Goal: Information Seeking & Learning: Learn about a topic

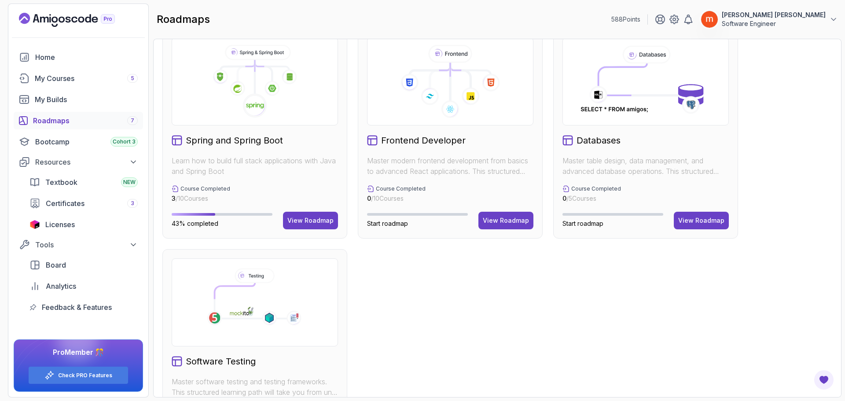
scroll to position [264, 0]
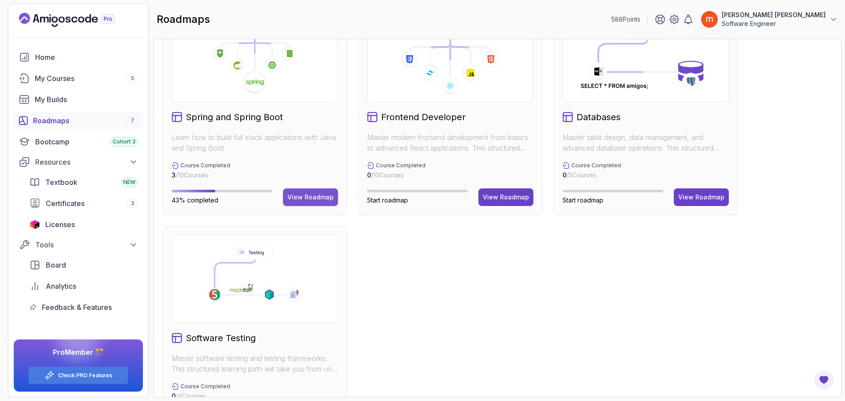
click at [295, 192] on button "View Roadmap" at bounding box center [310, 197] width 55 height 18
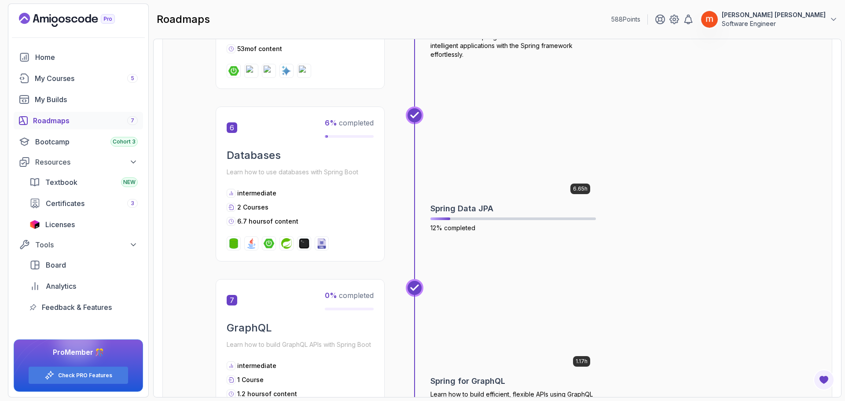
scroll to position [1154, 0]
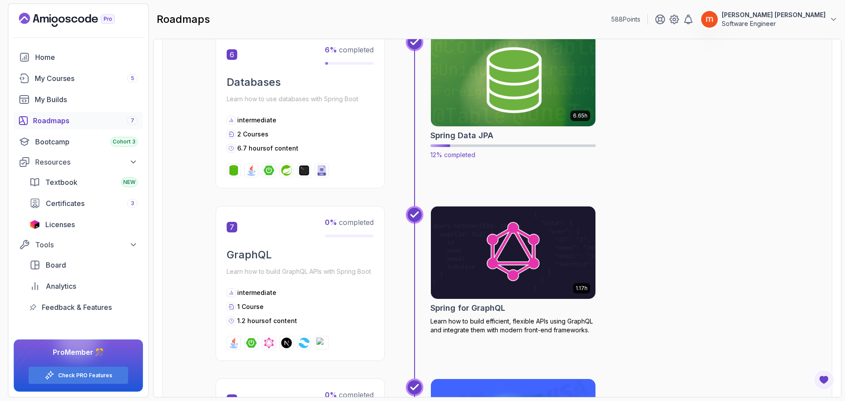
click at [476, 100] on img at bounding box center [513, 80] width 173 height 97
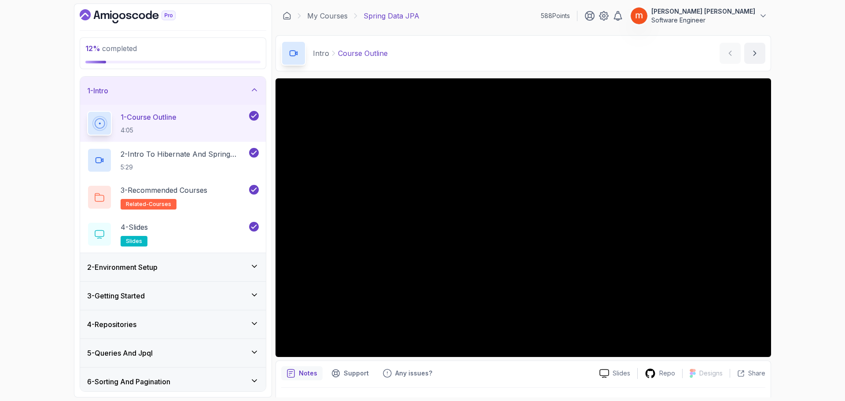
click at [137, 267] on h3 "2 - Environment Setup" at bounding box center [122, 267] width 70 height 11
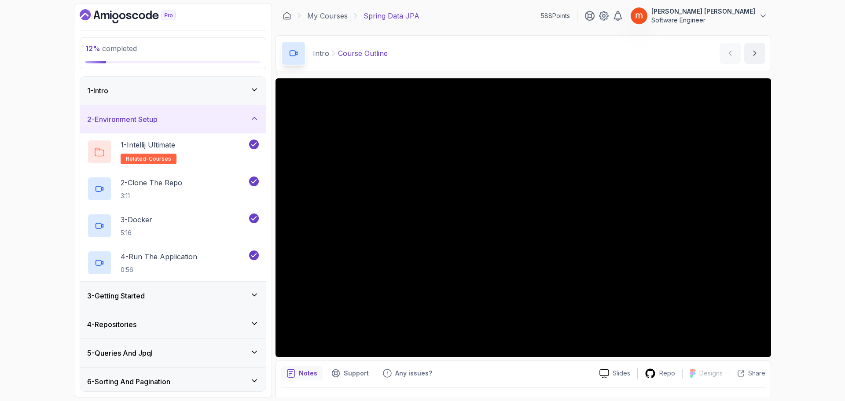
click at [227, 122] on div "2 - Environment Setup" at bounding box center [173, 119] width 172 height 11
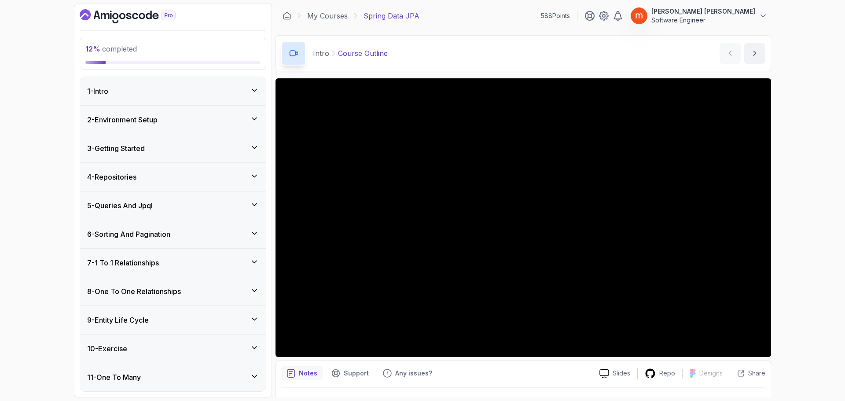
click at [221, 183] on div "4 - Repositories" at bounding box center [173, 177] width 186 height 28
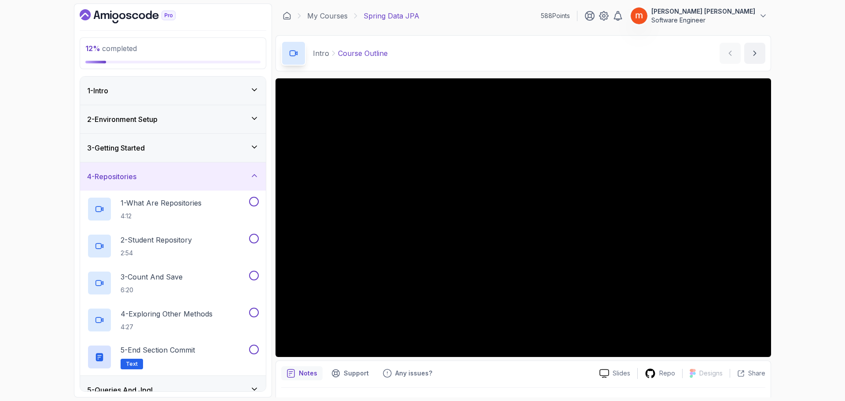
click at [221, 183] on div "4 - Repositories" at bounding box center [173, 176] width 186 height 28
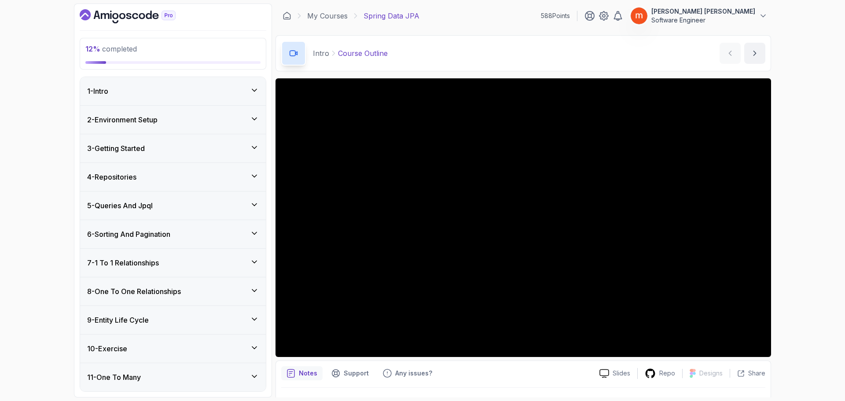
click at [216, 155] on div "3 - Getting Started" at bounding box center [173, 148] width 186 height 28
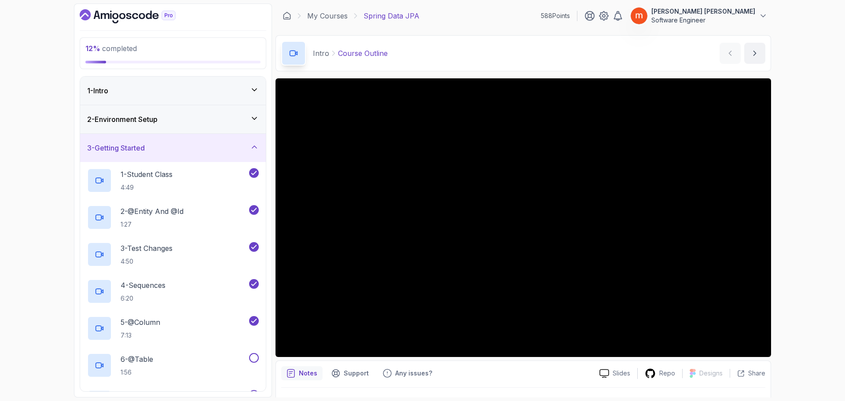
click at [204, 97] on div "1 - Intro" at bounding box center [173, 91] width 186 height 28
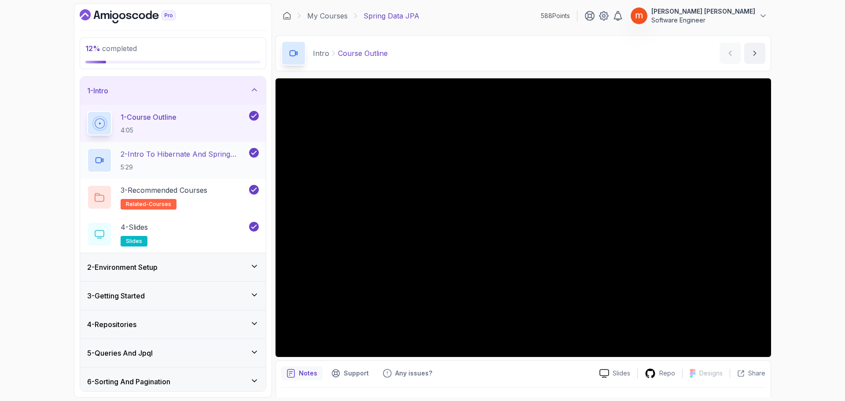
click at [180, 164] on p "5:29" at bounding box center [184, 167] width 127 height 9
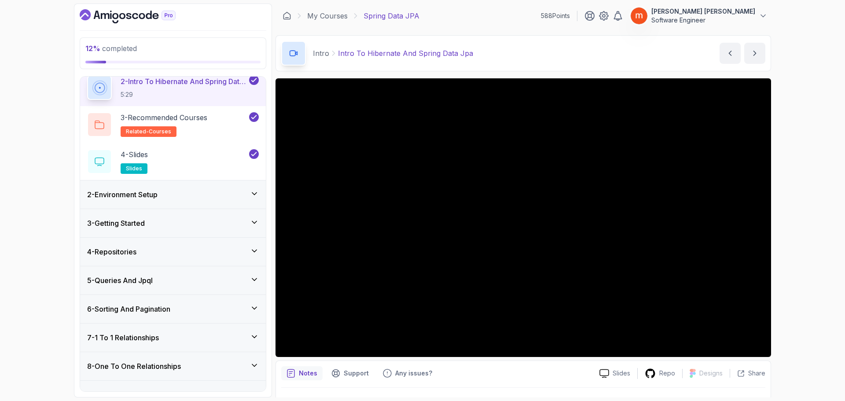
scroll to position [88, 0]
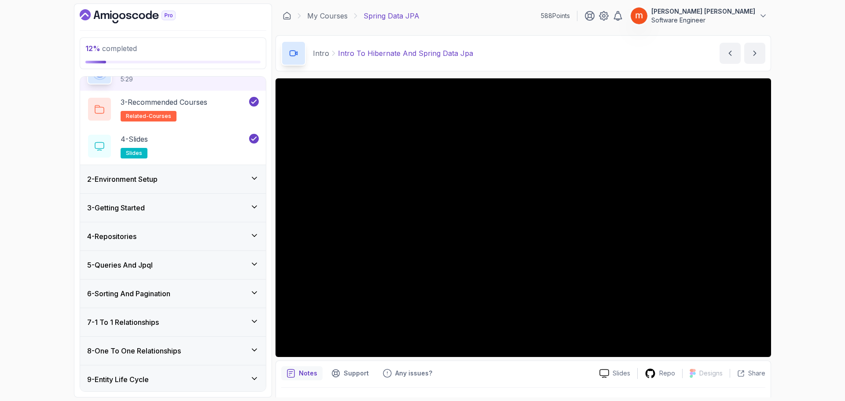
click at [245, 181] on div "2 - Environment Setup" at bounding box center [173, 179] width 172 height 11
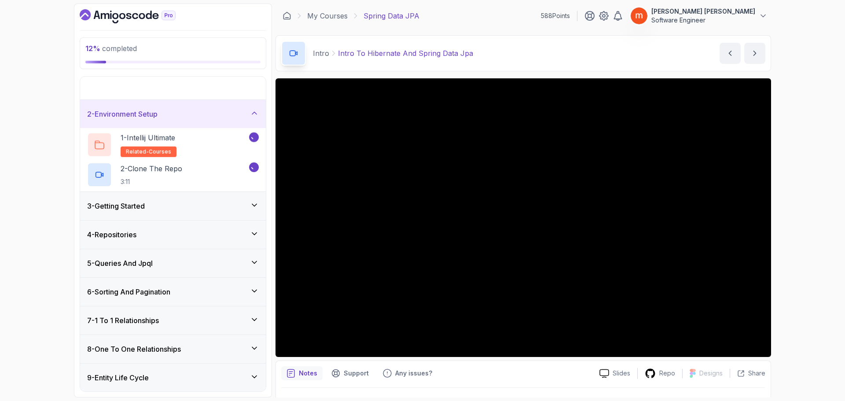
scroll to position [39, 0]
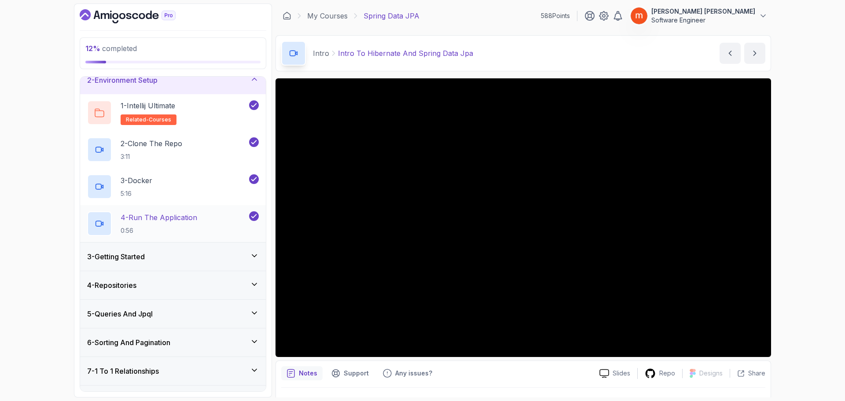
click at [209, 218] on div "4 - Run The Application 0:56" at bounding box center [167, 223] width 160 height 25
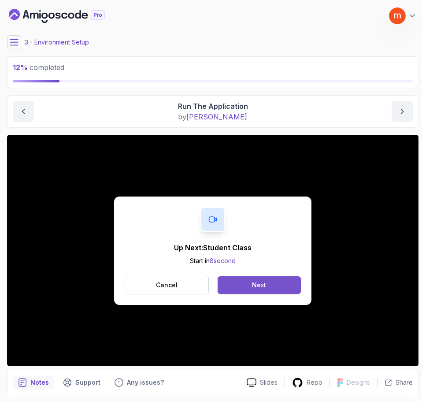
click at [275, 288] on button "Next" at bounding box center [259, 285] width 83 height 18
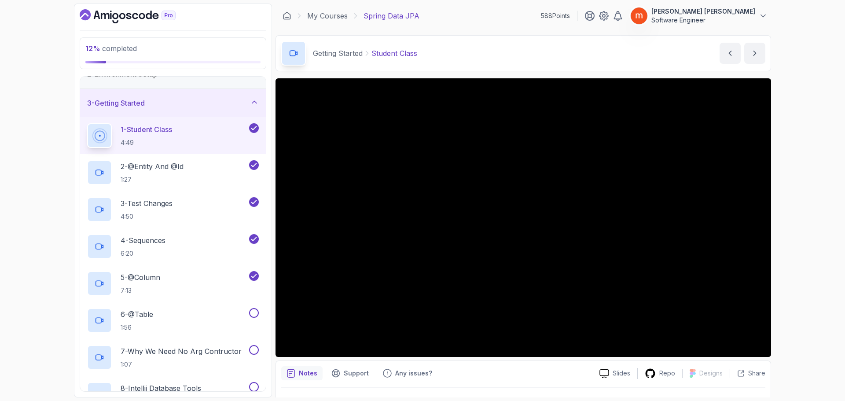
scroll to position [44, 0]
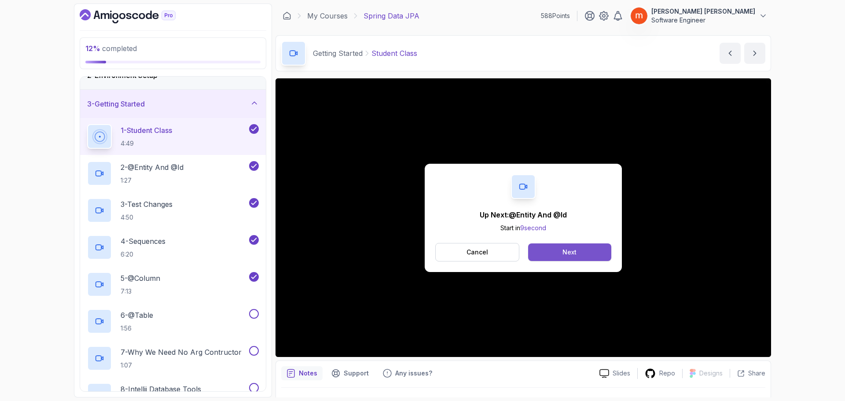
click at [567, 258] on button "Next" at bounding box center [569, 252] width 83 height 18
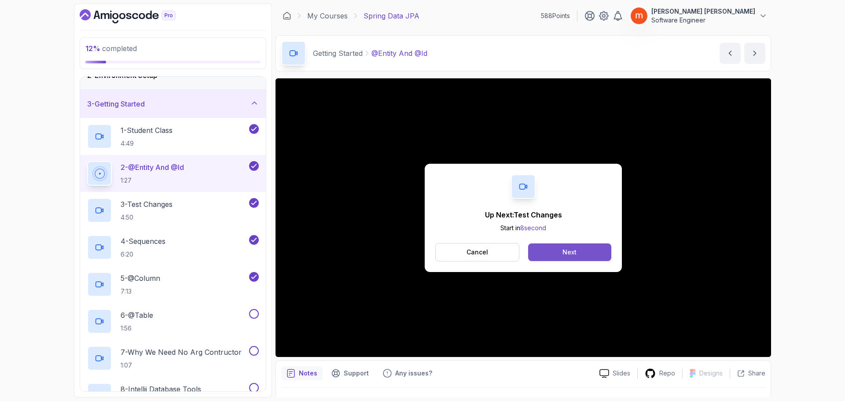
click at [597, 247] on button "Next" at bounding box center [569, 252] width 83 height 18
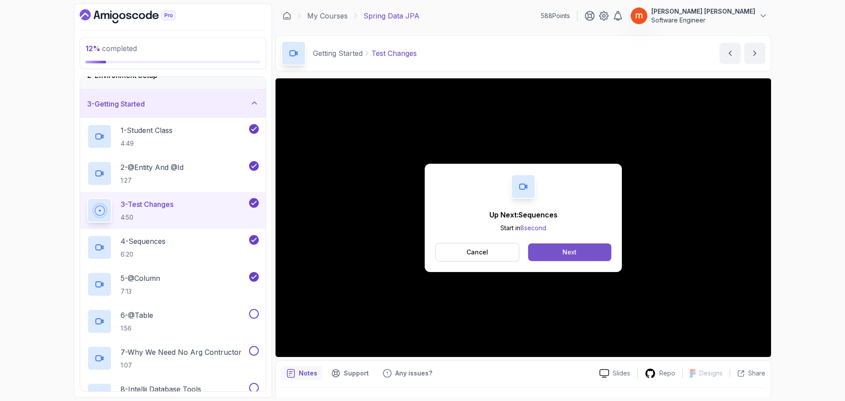
click at [577, 255] on button "Next" at bounding box center [569, 252] width 83 height 18
